Goal: Navigation & Orientation: Find specific page/section

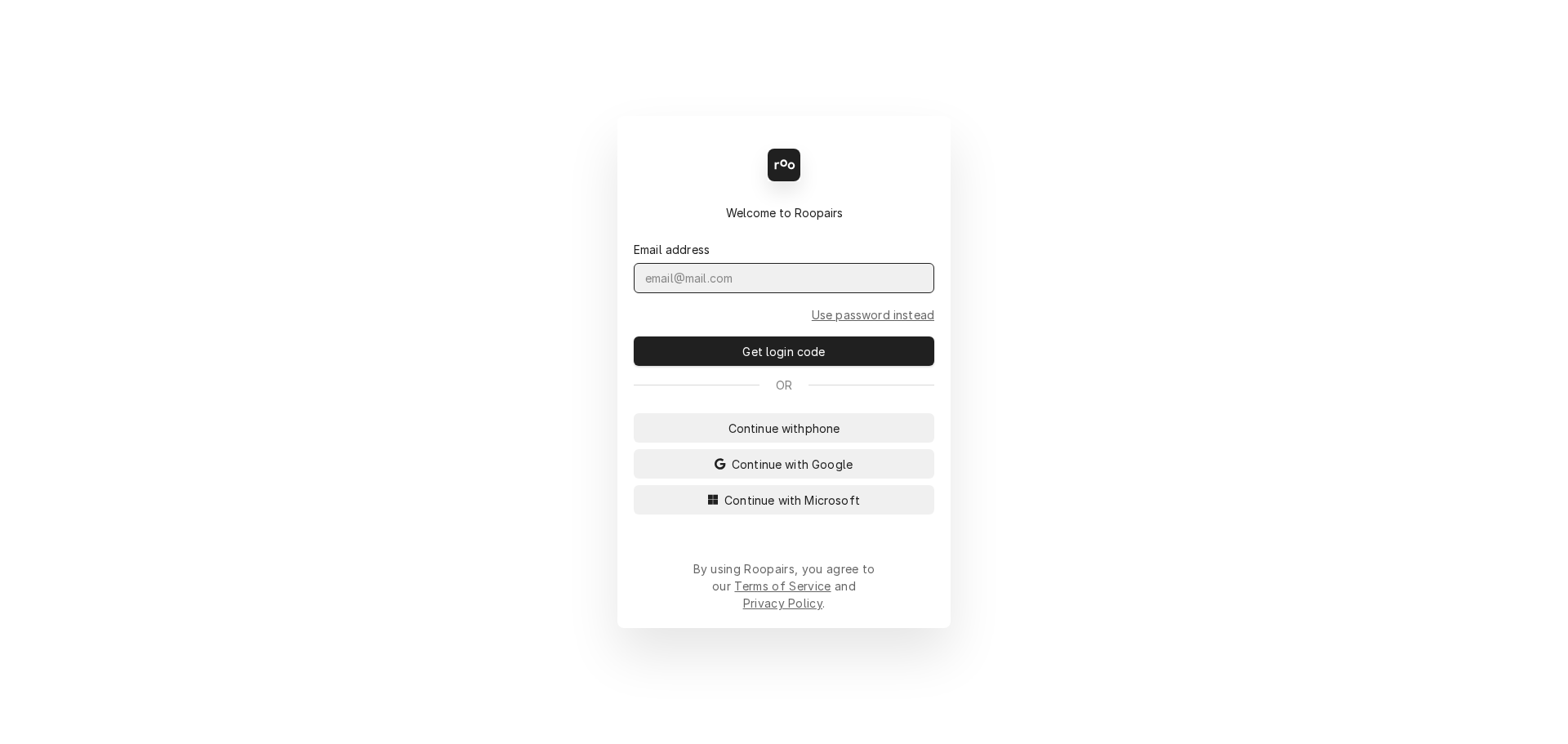
click at [715, 294] on input "Dynamic Content Wrapper" at bounding box center [784, 278] width 301 height 30
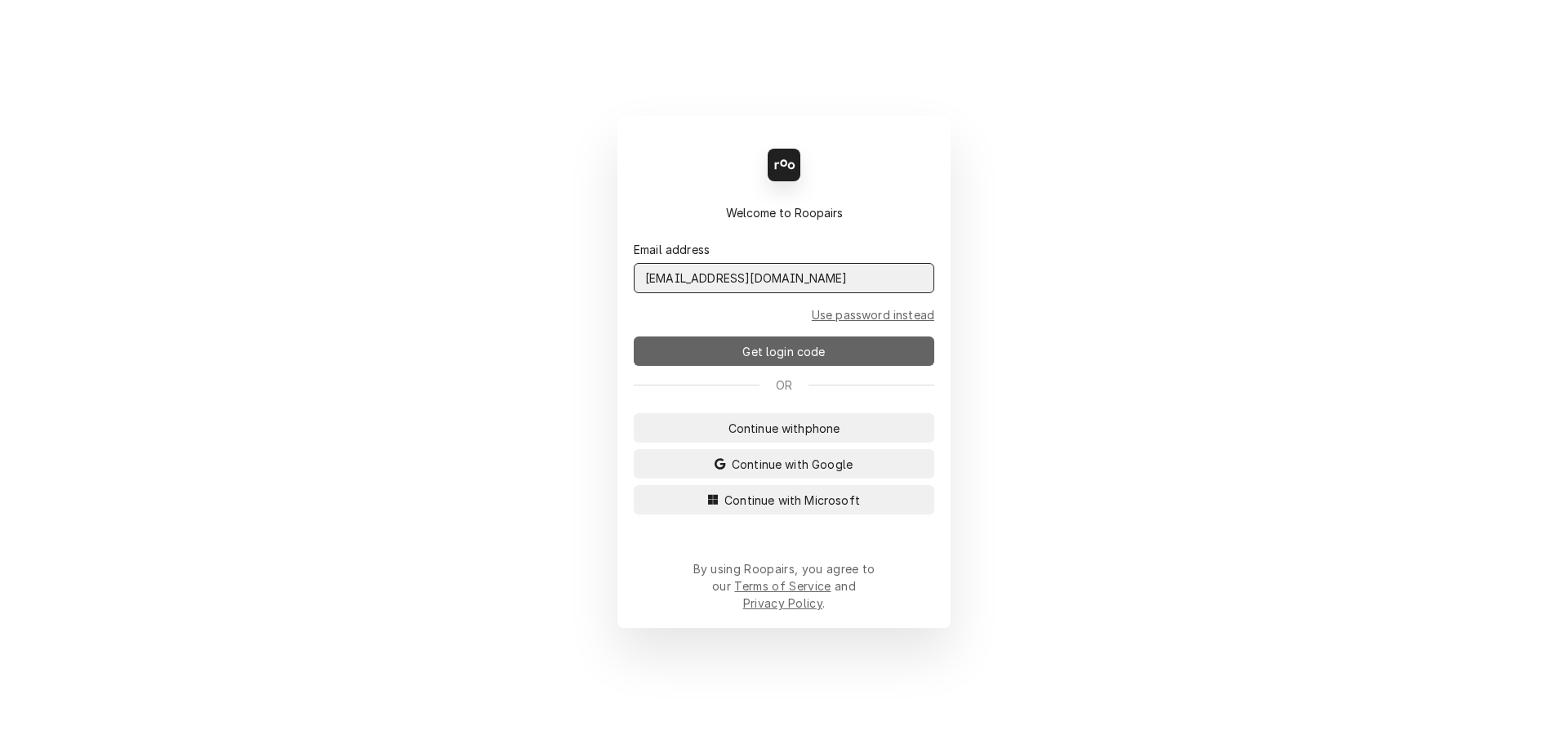
type input "admin@maincomm.com"
click at [707, 357] on button "Get login code" at bounding box center [784, 352] width 301 height 30
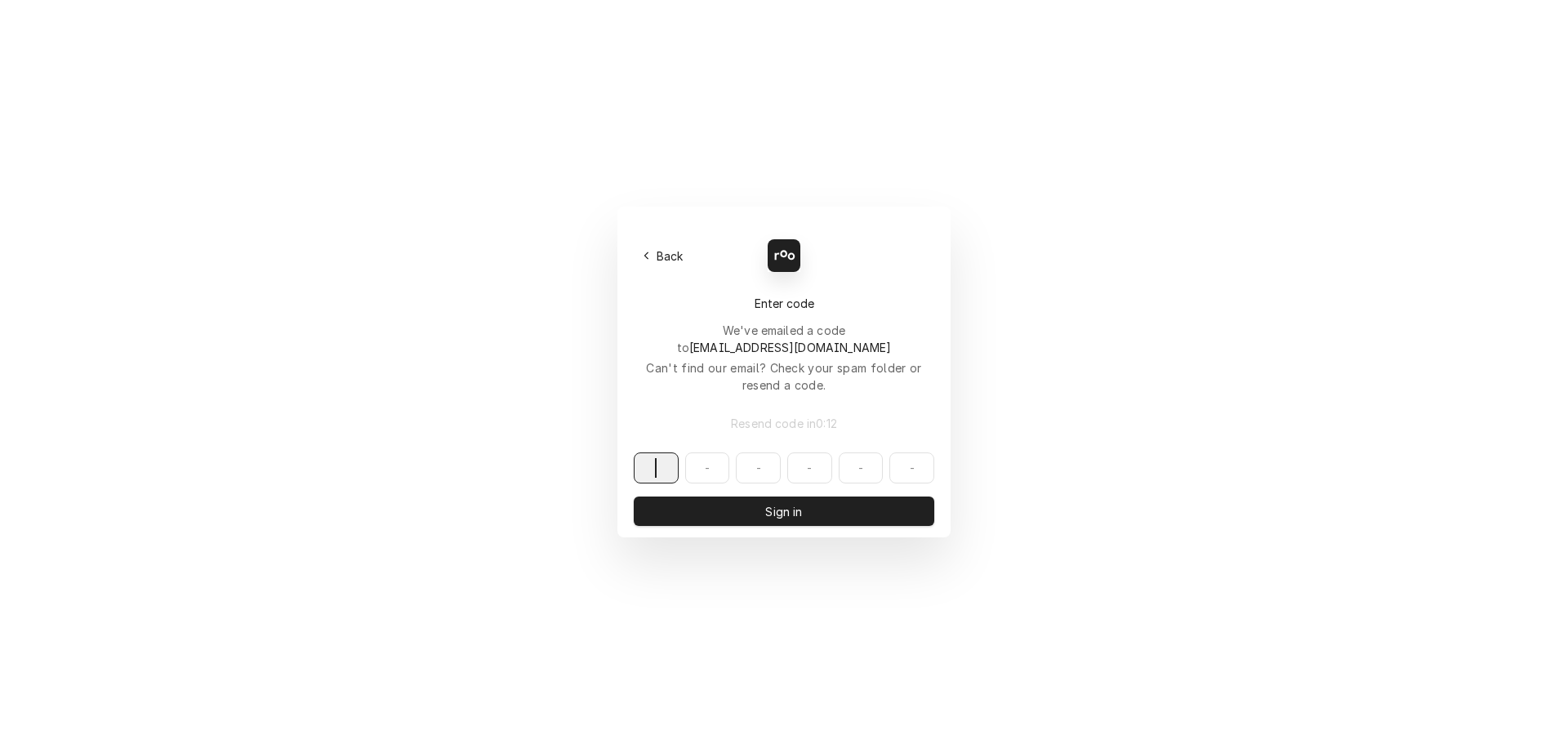
paste input "378017"
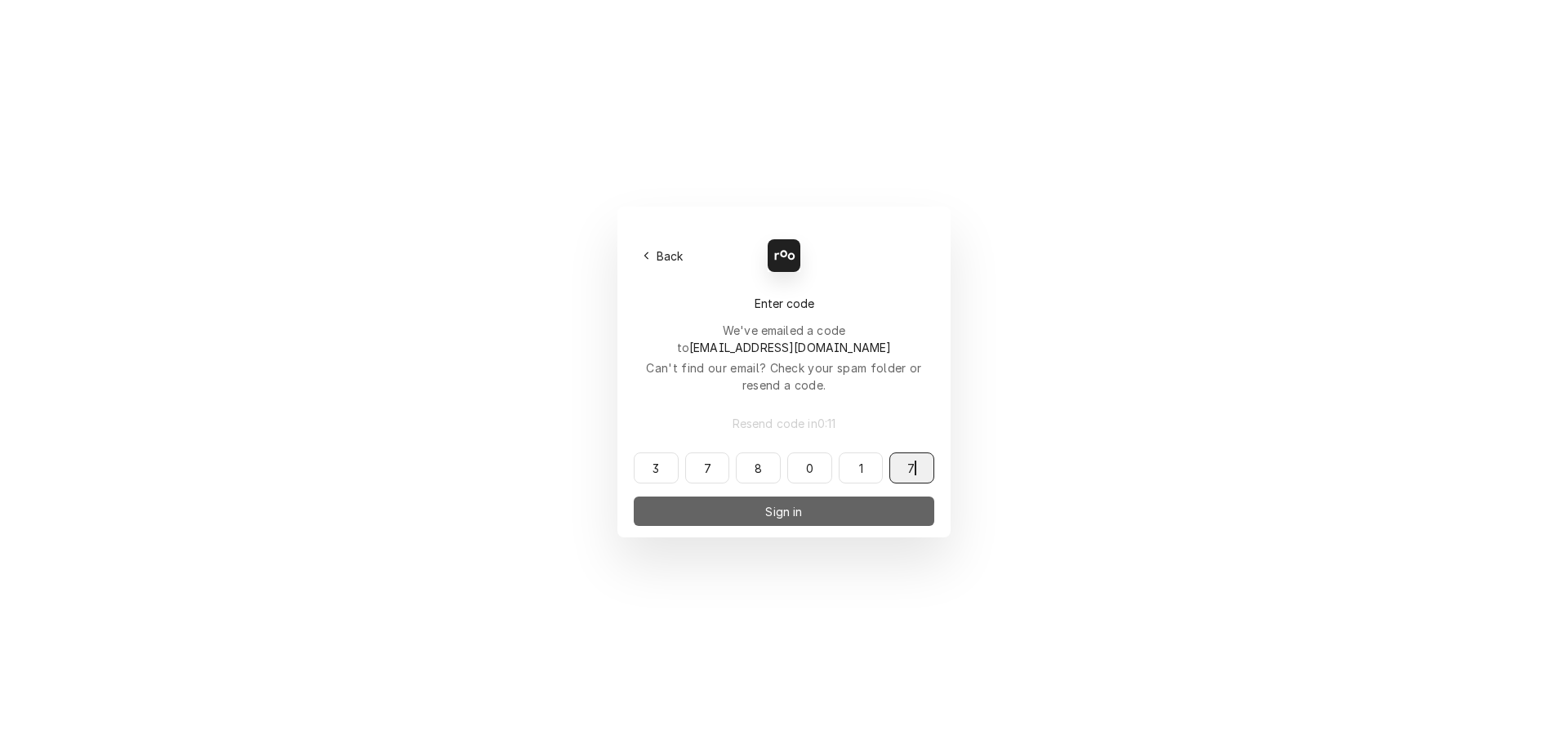
type input "378017"
click at [777, 503] on span "Sign in" at bounding box center [784, 511] width 43 height 18
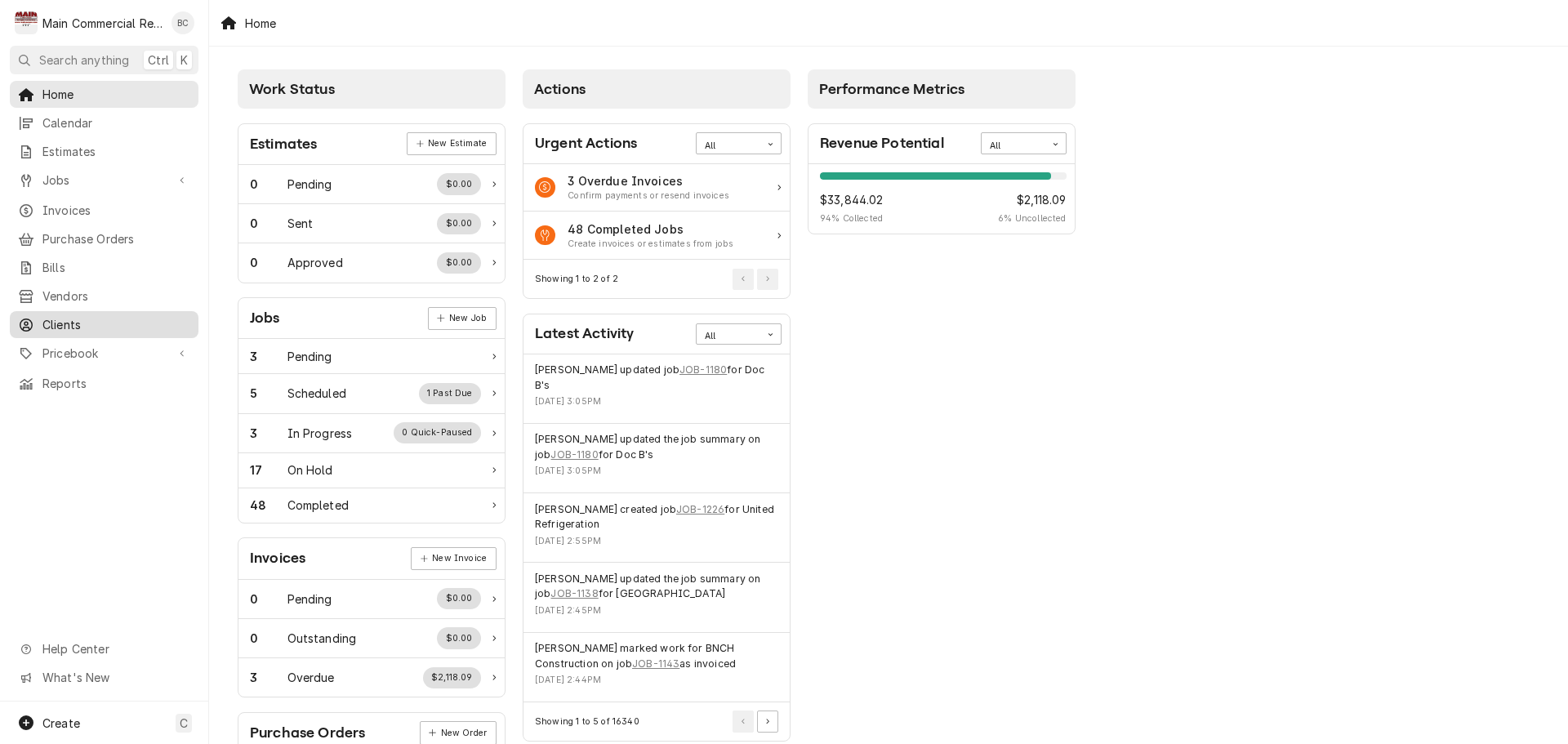
click at [82, 317] on span "Clients" at bounding box center [116, 325] width 148 height 18
